Goal: Information Seeking & Learning: Find specific fact

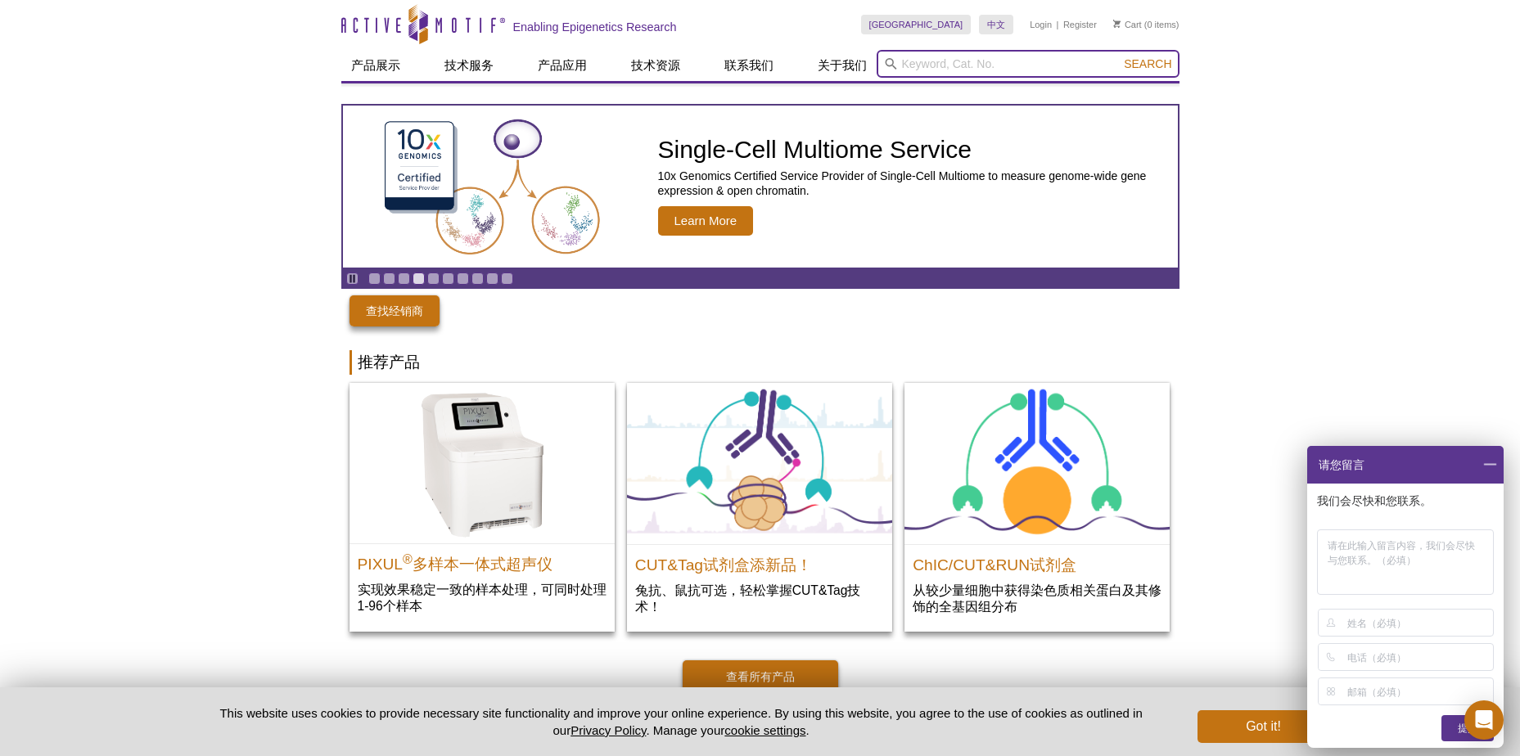
click at [931, 62] on input "search" at bounding box center [1028, 64] width 303 height 28
type input "40100"
click at [1119, 56] on button "Search" at bounding box center [1147, 63] width 57 height 15
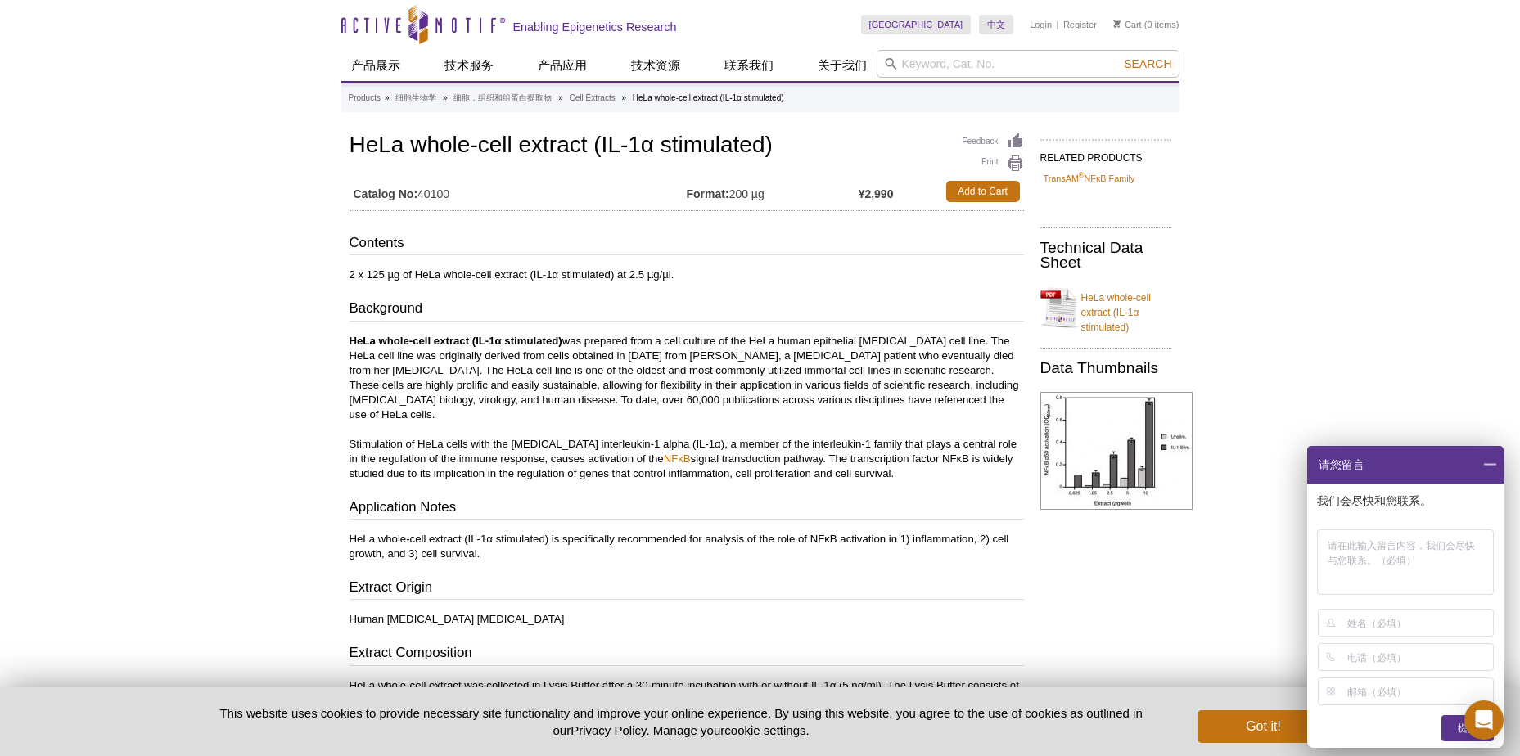
click at [1386, 372] on div "Active Motif Logo Enabling Epigenetics Research 0 Search Skip to content Active…" at bounding box center [760, 635] width 1520 height 1271
click at [1485, 458] on span at bounding box center [1490, 465] width 28 height 38
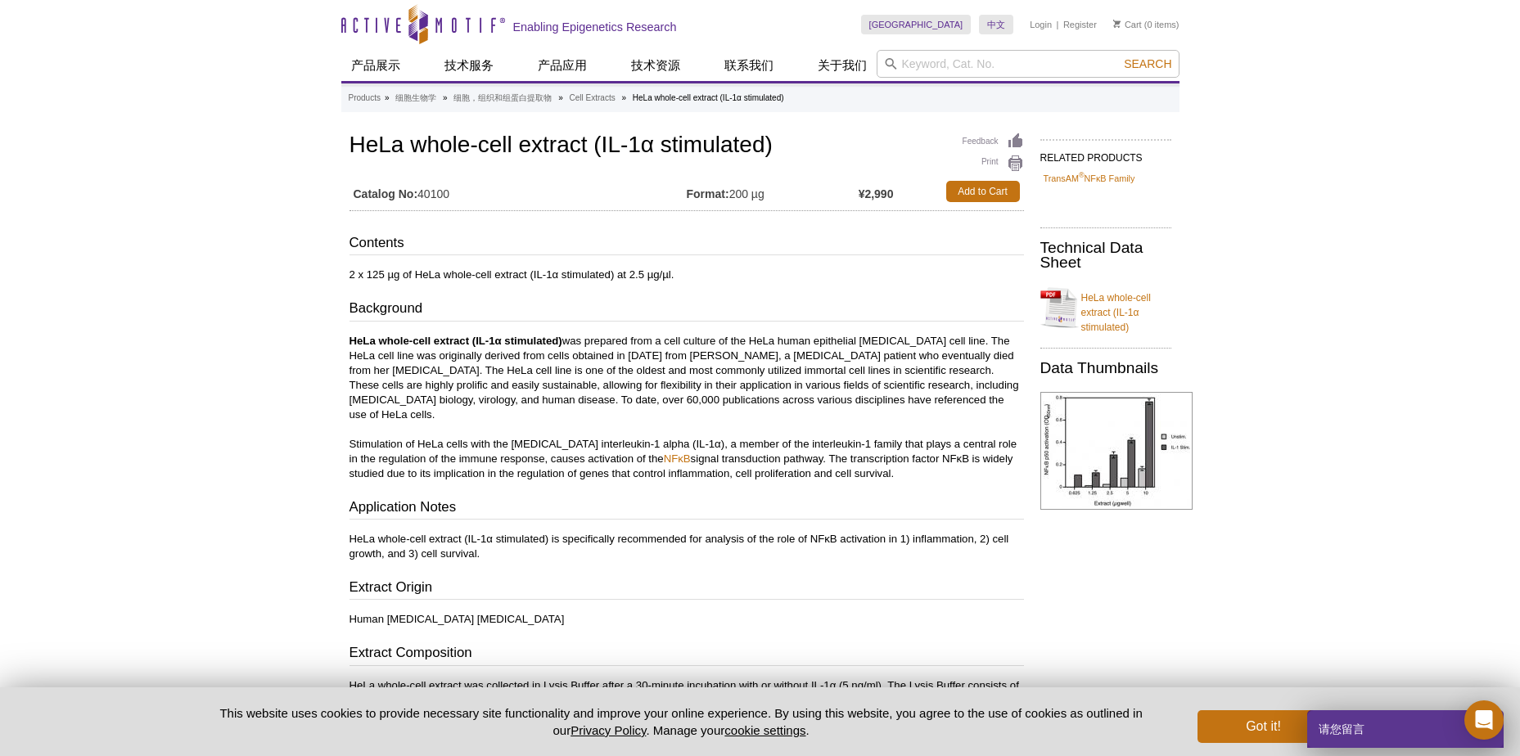
click at [794, 213] on div "Feedback Print HeLa whole-cell extract (IL-1α stimulated) Catalog No: 40100 For…" at bounding box center [682, 741] width 683 height 1224
drag, startPoint x: 600, startPoint y: 142, endPoint x: 760, endPoint y: 145, distance: 160.4
click at [760, 145] on h1 "HeLa whole-cell extract (IL-1α stimulated)" at bounding box center [686, 147] width 674 height 28
copy h1 "IL-1α stimulated"
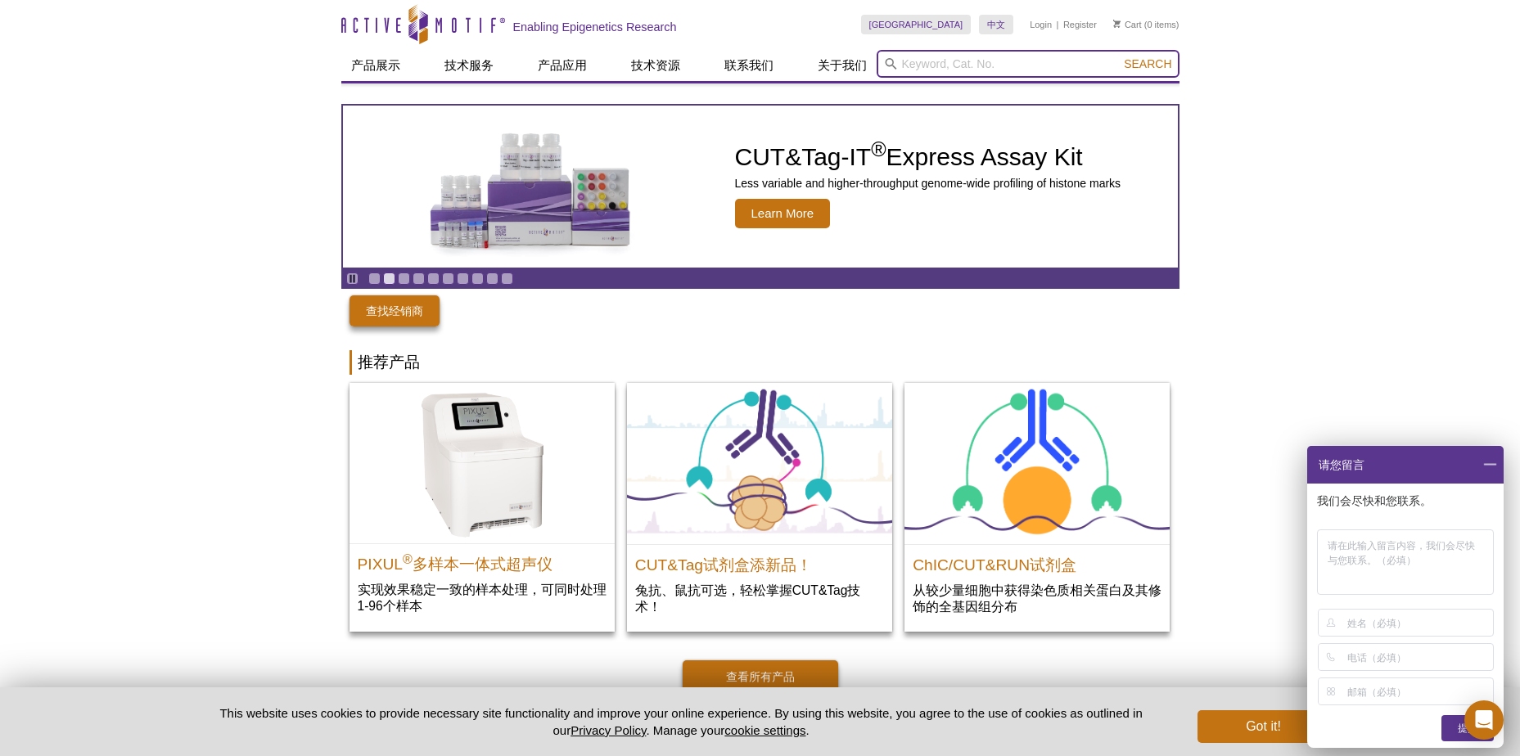
click at [1021, 57] on input "search" at bounding box center [1028, 64] width 303 height 28
paste input "40200"
type input "40200"
click at [1119, 56] on button "Search" at bounding box center [1147, 63] width 57 height 15
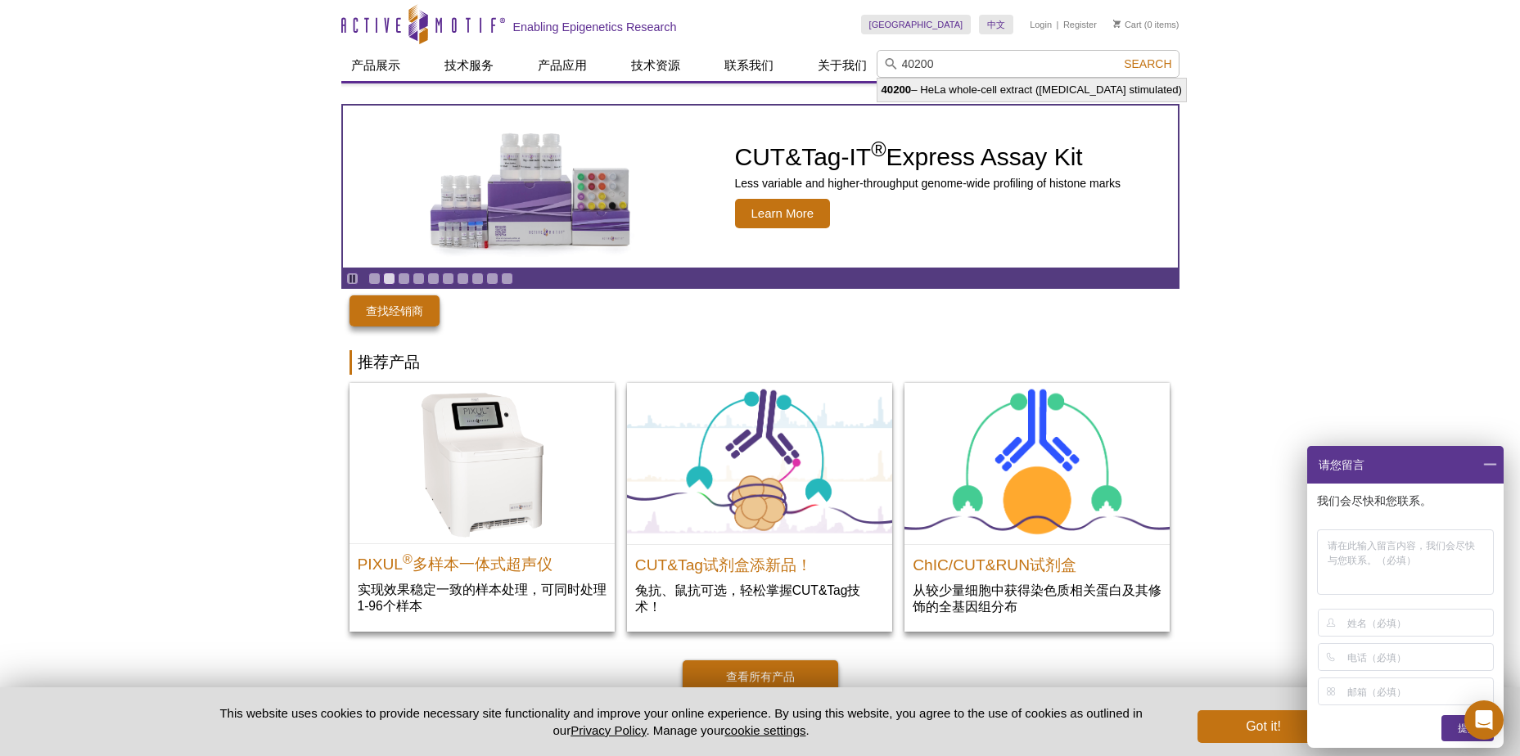
click at [1486, 460] on span at bounding box center [1490, 465] width 28 height 38
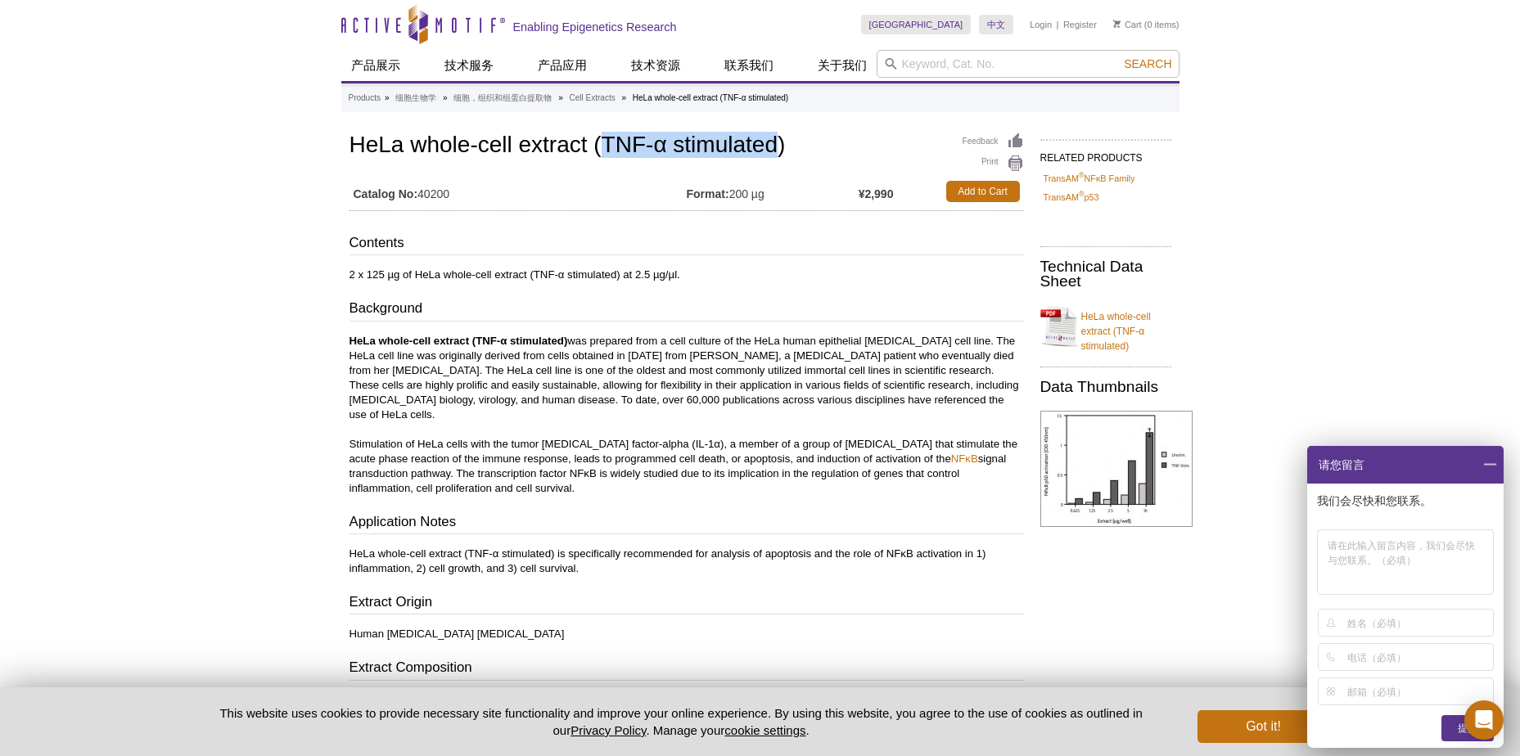
drag, startPoint x: 606, startPoint y: 139, endPoint x: 774, endPoint y: 138, distance: 167.8
click at [774, 138] on h1 "HeLa whole-cell extract (TNF-α stimulated)" at bounding box center [686, 147] width 674 height 28
copy h1 "TNF-α stimulated"
